Goal: Transaction & Acquisition: Download file/media

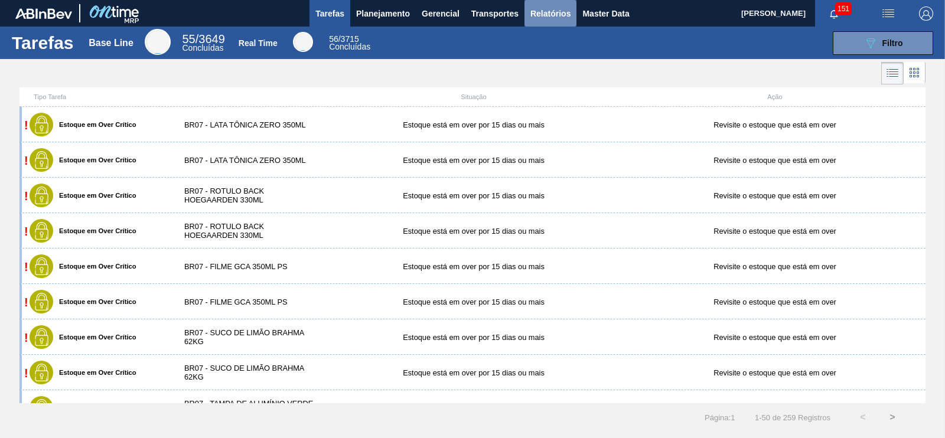
click at [536, 12] on span "Relatórios" at bounding box center [551, 13] width 40 height 14
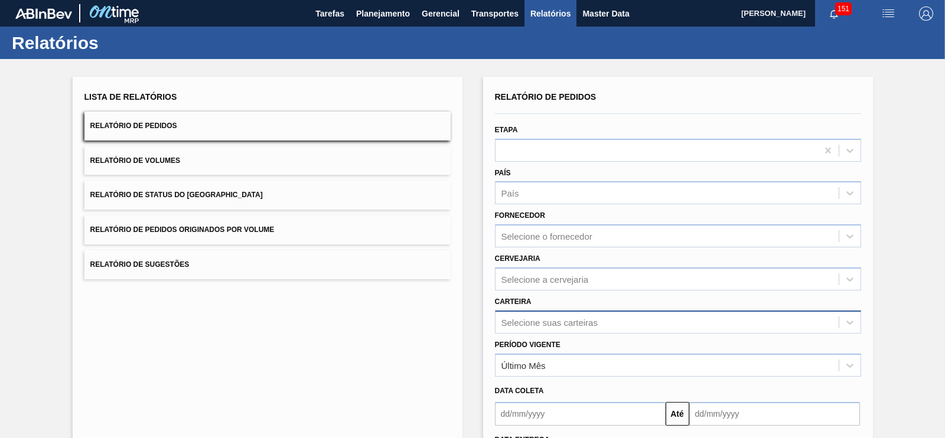
click at [546, 325] on div "Selecione suas carteiras" at bounding box center [678, 322] width 366 height 23
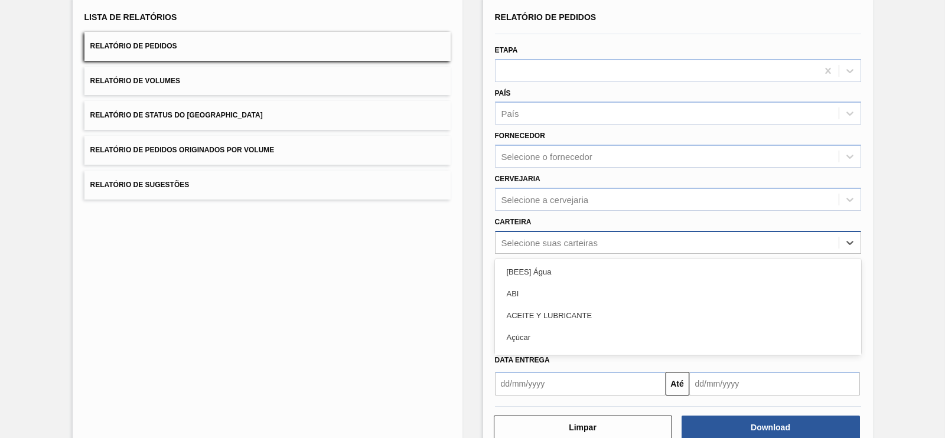
scroll to position [80, 0]
click at [930, 229] on div "Lista de Relatórios Relatório de Pedidos Relatório de Volumes Relatório de Stat…" at bounding box center [472, 223] width 945 height 488
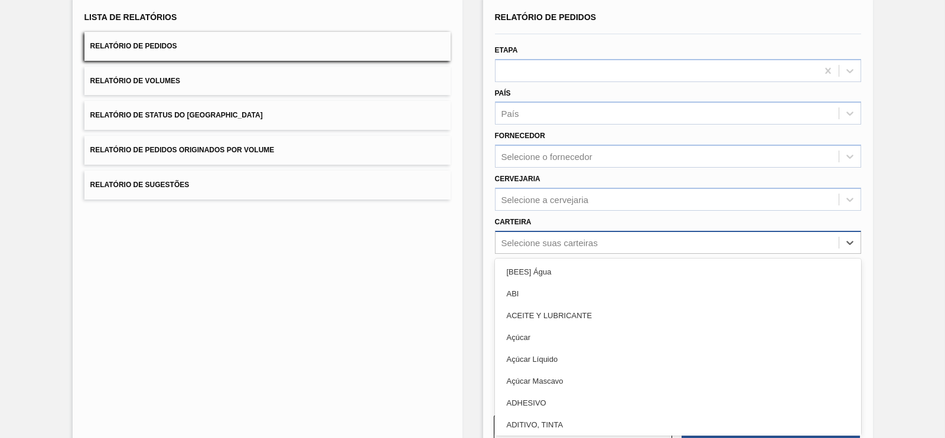
click at [548, 249] on div "Selecione suas carteiras" at bounding box center [667, 242] width 343 height 17
click at [878, 183] on div "Lista de Relatórios Relatório de Pedidos Relatório de Volumes Relatório de Stat…" at bounding box center [472, 223] width 945 height 488
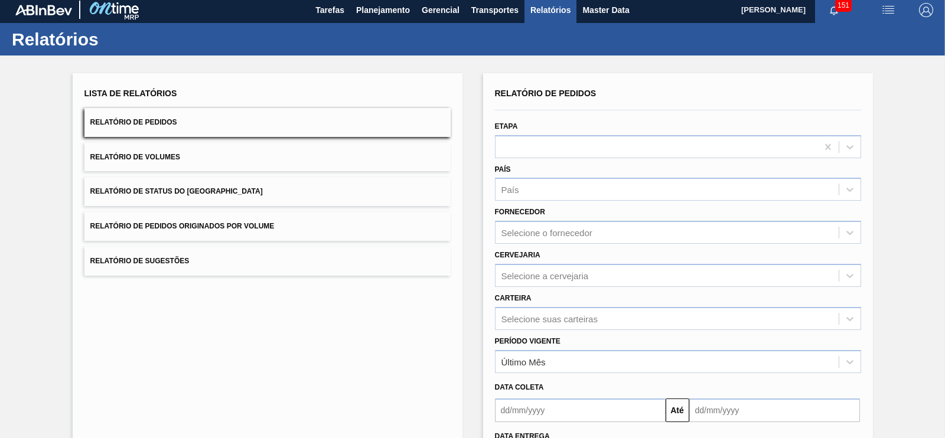
scroll to position [0, 0]
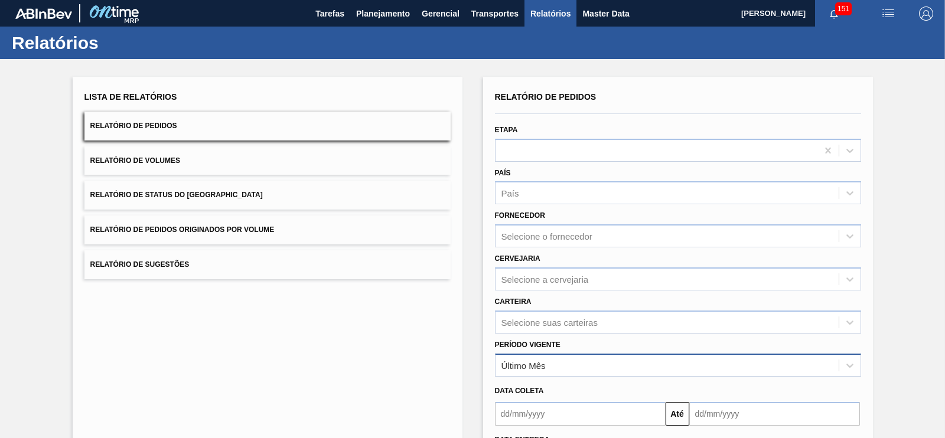
click at [538, 360] on div "Último Mês" at bounding box center [524, 365] width 44 height 10
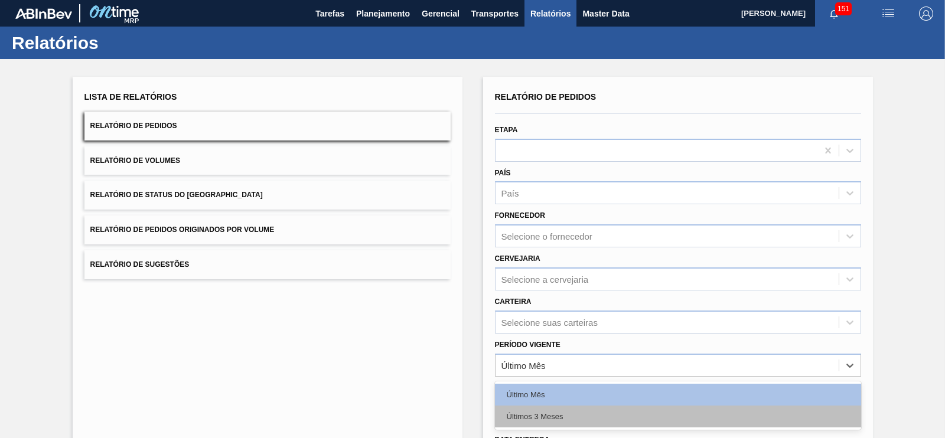
click at [538, 407] on div "Últimos 3 Meses" at bounding box center [678, 417] width 366 height 22
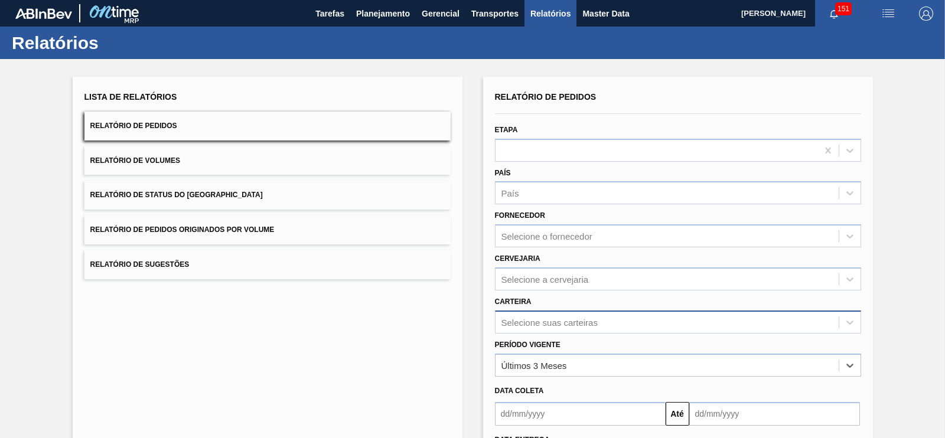
click at [537, 311] on div "Selecione suas carteiras" at bounding box center [678, 322] width 366 height 23
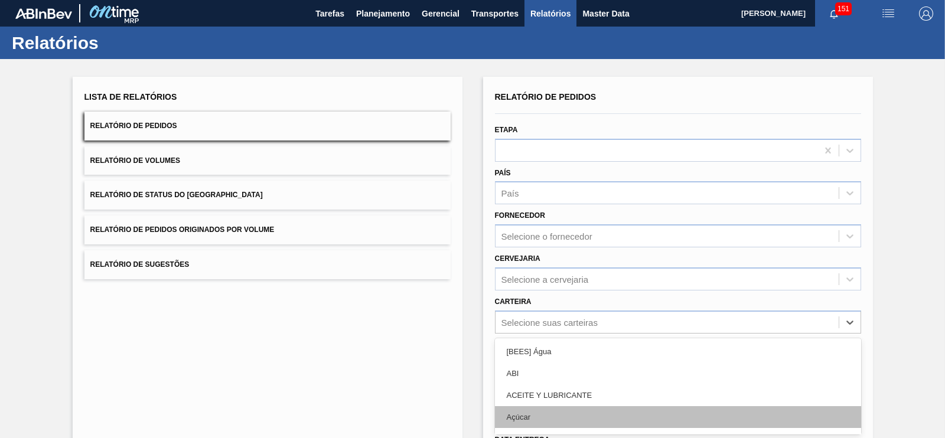
scroll to position [80, 0]
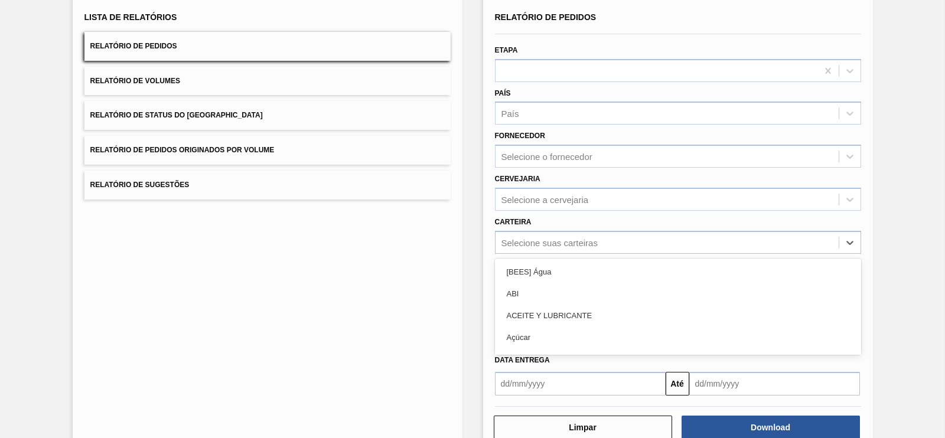
click at [883, 206] on div "Lista de Relatórios Relatório de Pedidos Relatório de Volumes Relatório de Stat…" at bounding box center [472, 223] width 945 height 488
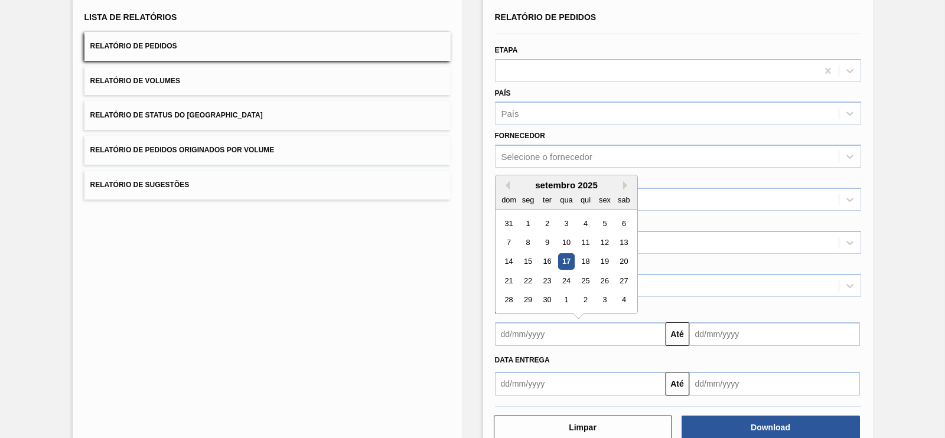
click at [552, 332] on input "text" at bounding box center [580, 335] width 171 height 24
click at [526, 222] on div "1" at bounding box center [528, 224] width 16 height 16
type input "[DATE]"
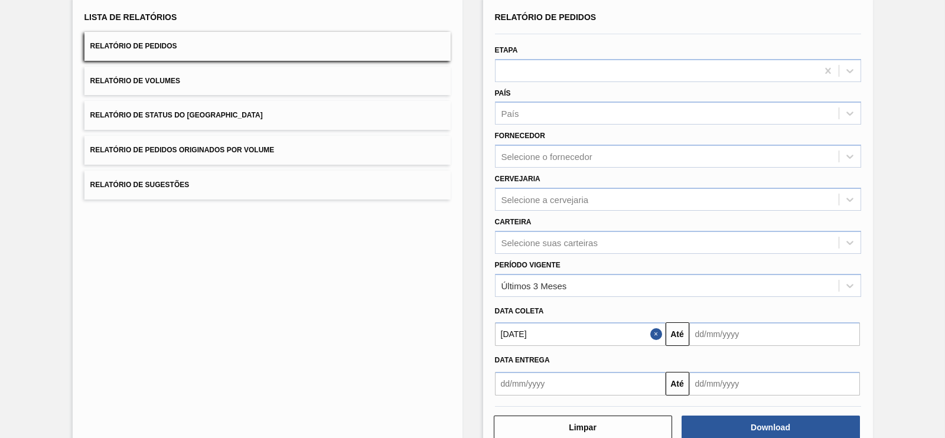
drag, startPoint x: 725, startPoint y: 336, endPoint x: 730, endPoint y: 330, distance: 7.5
click at [725, 336] on input "text" at bounding box center [775, 335] width 171 height 24
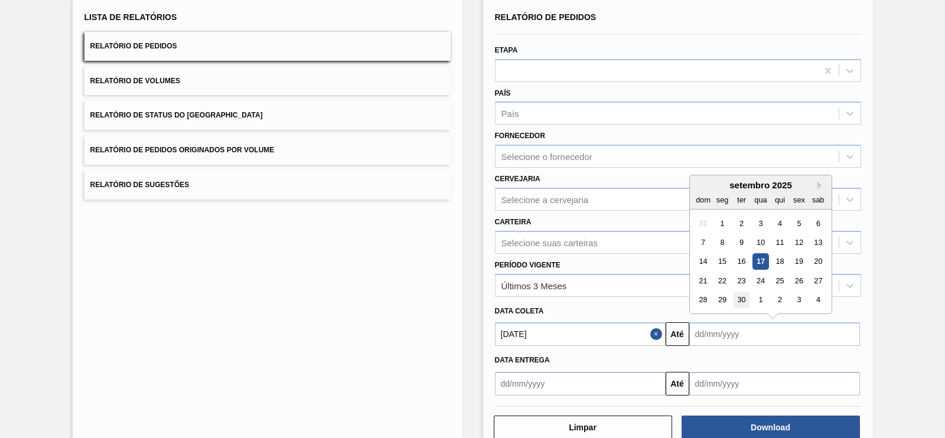
click at [738, 297] on div "30" at bounding box center [741, 300] width 16 height 16
type input "[DATE]"
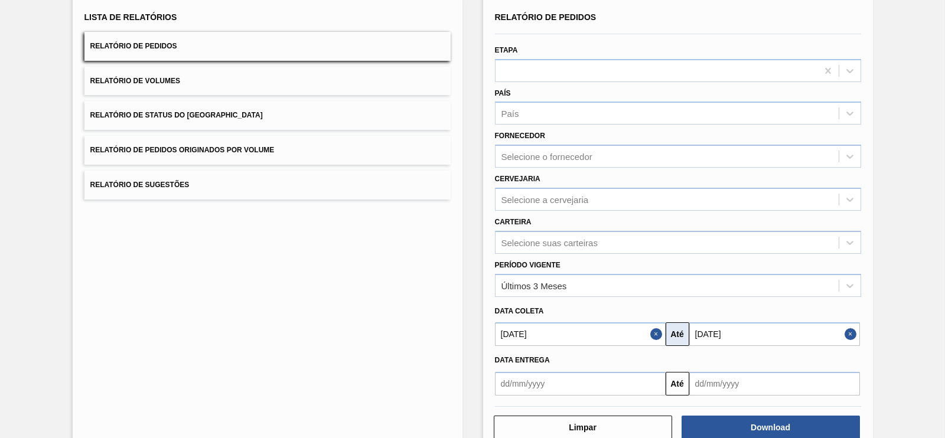
scroll to position [107, 0]
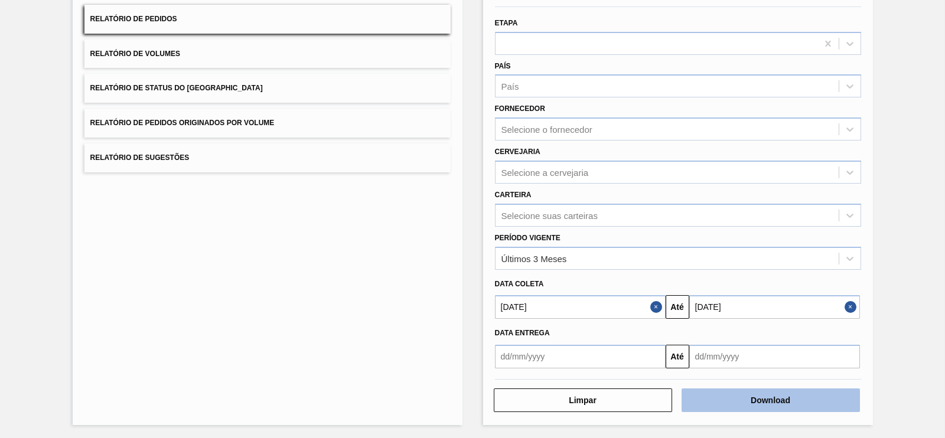
click at [745, 400] on button "Download" at bounding box center [771, 401] width 178 height 24
